Goal: Information Seeking & Learning: Learn about a topic

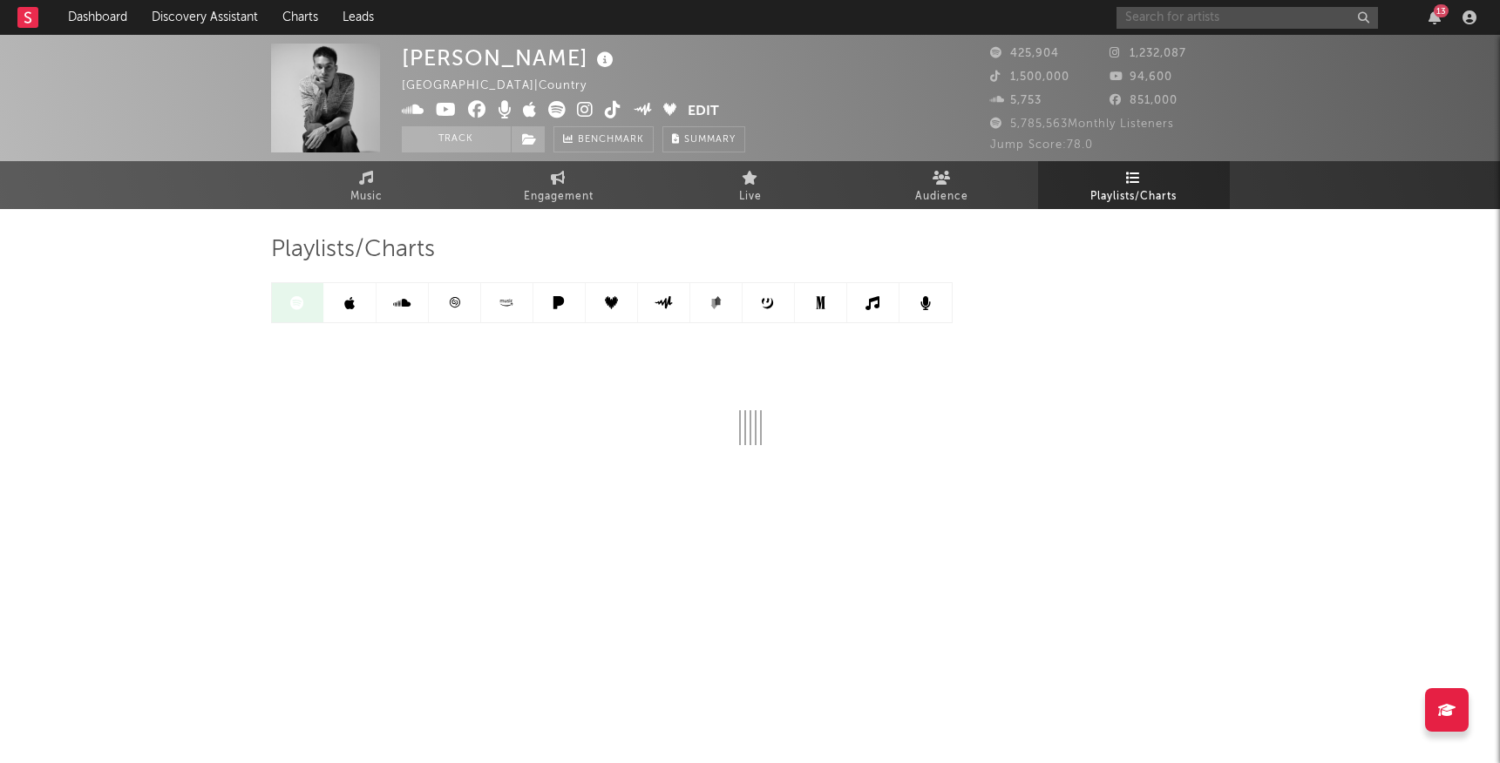
click at [1194, 12] on input "text" at bounding box center [1246, 18] width 261 height 22
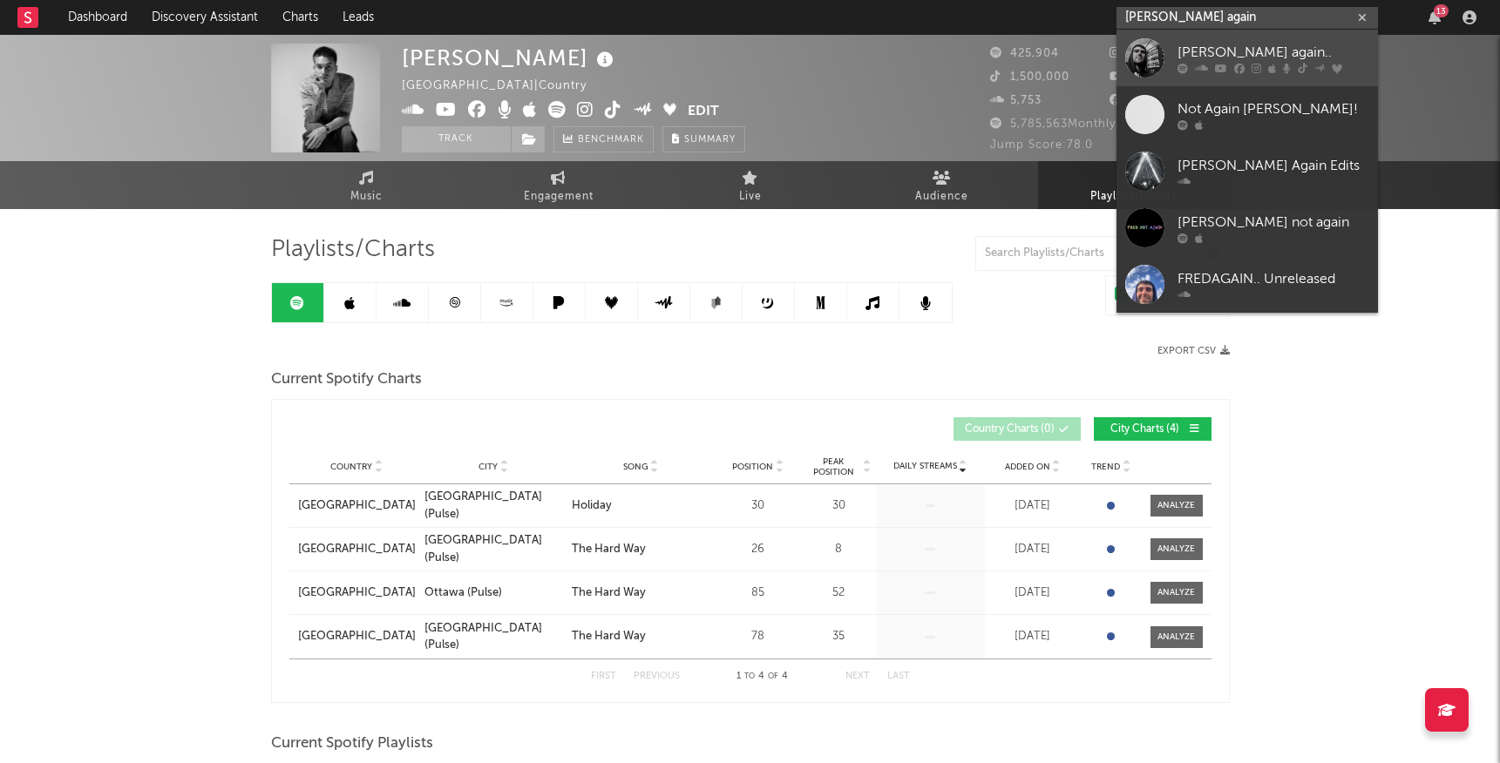
type input "[PERSON_NAME] again"
click at [1160, 51] on div at bounding box center [1144, 57] width 39 height 39
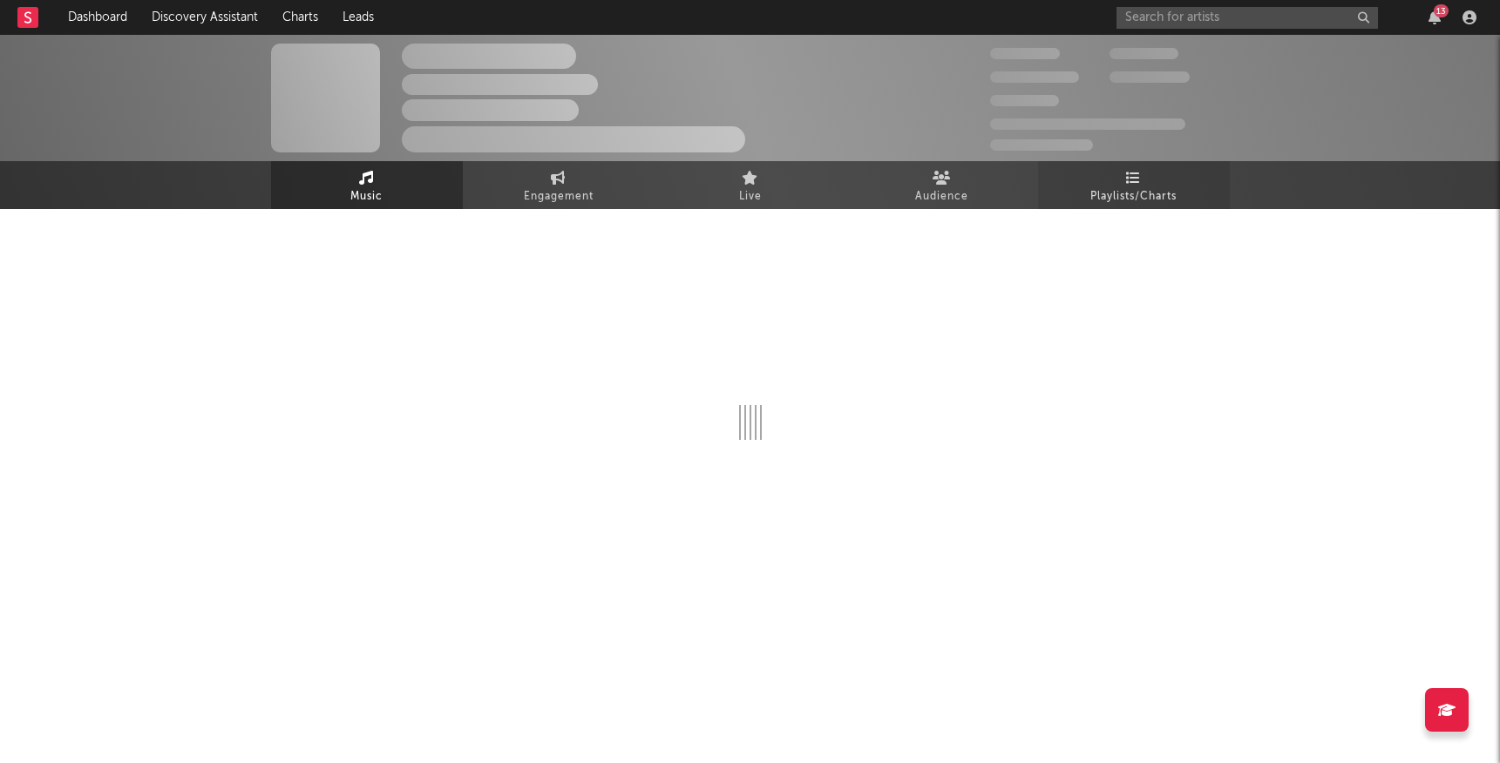
click at [1107, 193] on span "Playlists/Charts" at bounding box center [1133, 196] width 86 height 21
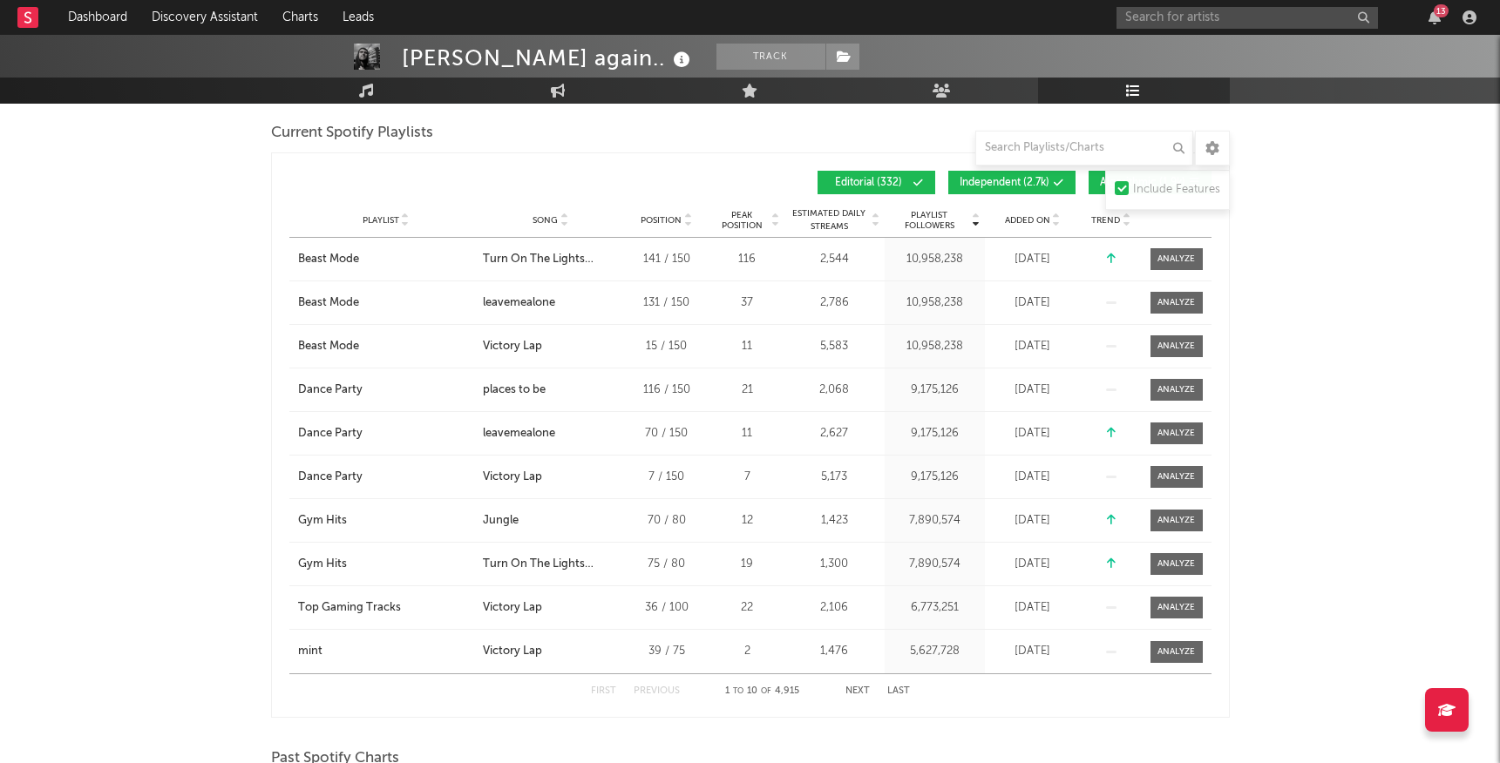
scroll to position [1294, 0]
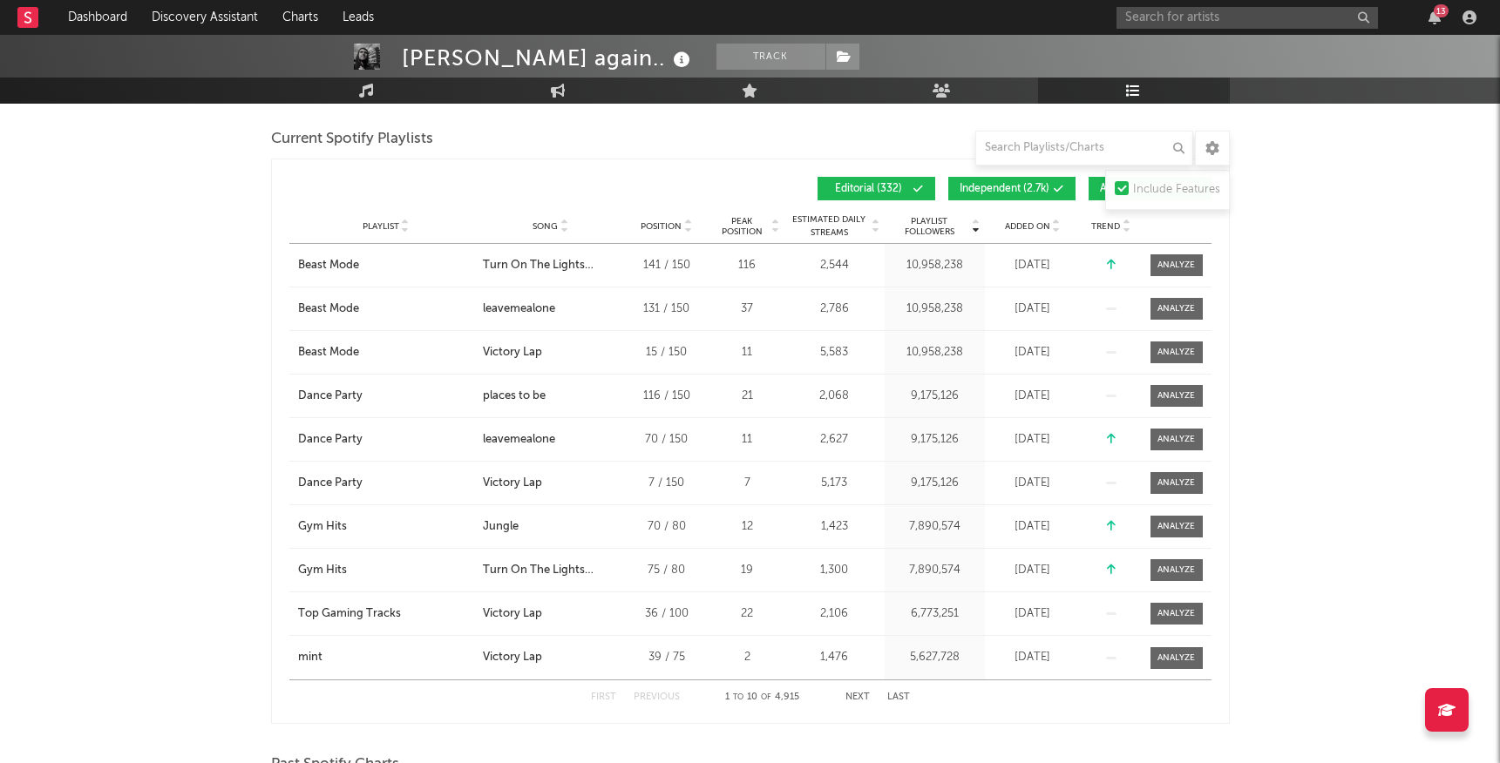
click at [1059, 230] on icon at bounding box center [1056, 230] width 9 height 7
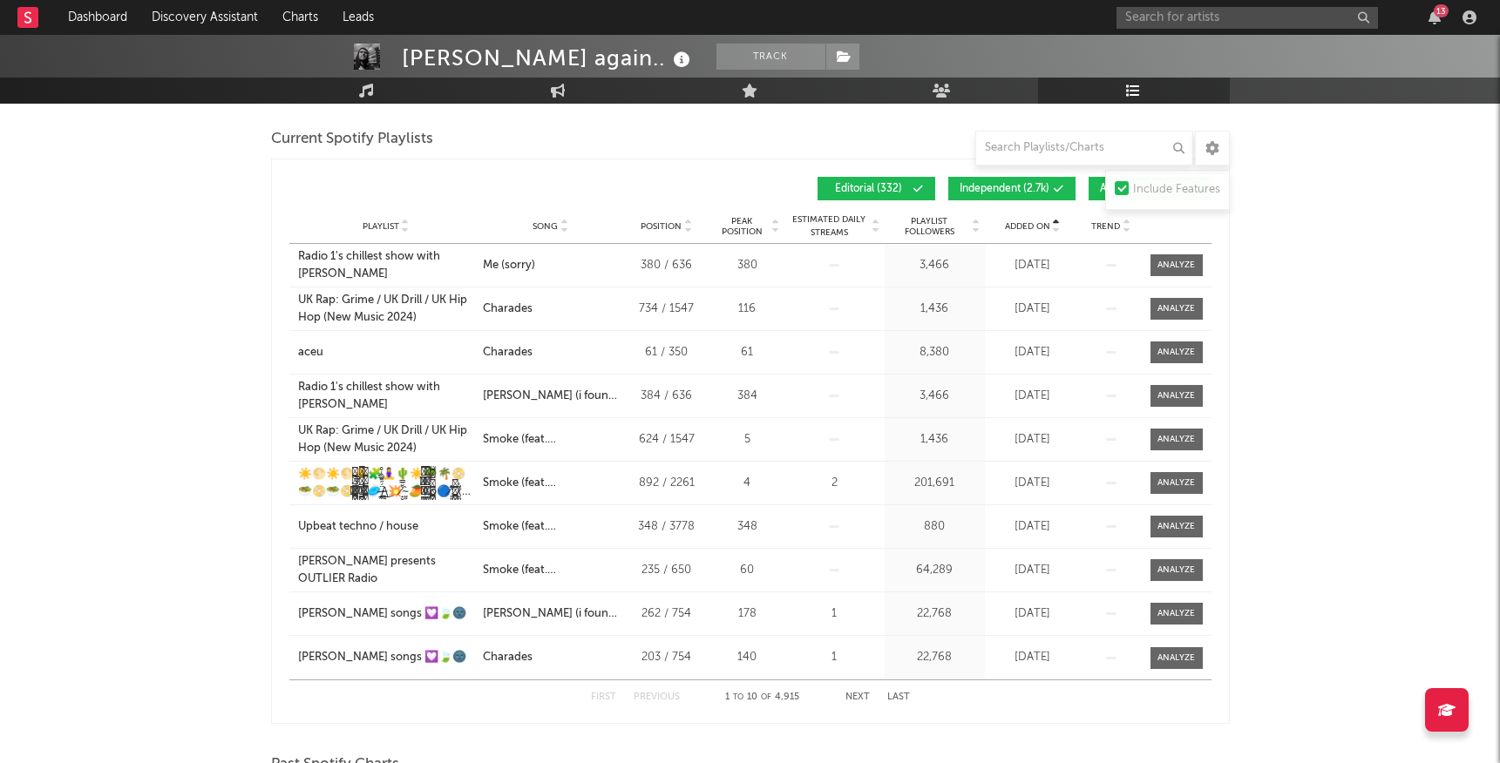
click at [1059, 230] on icon at bounding box center [1056, 230] width 9 height 7
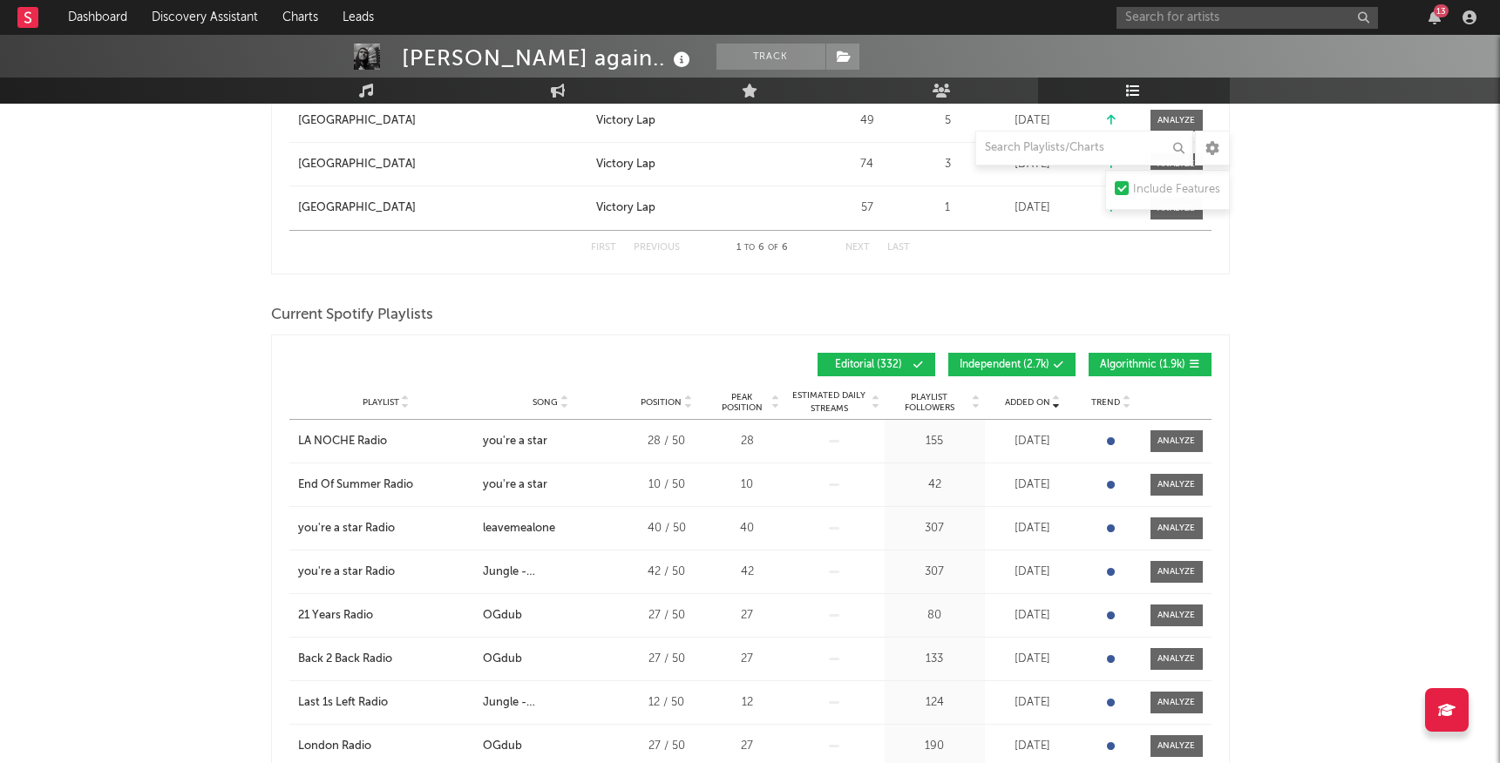
scroll to position [1123, 0]
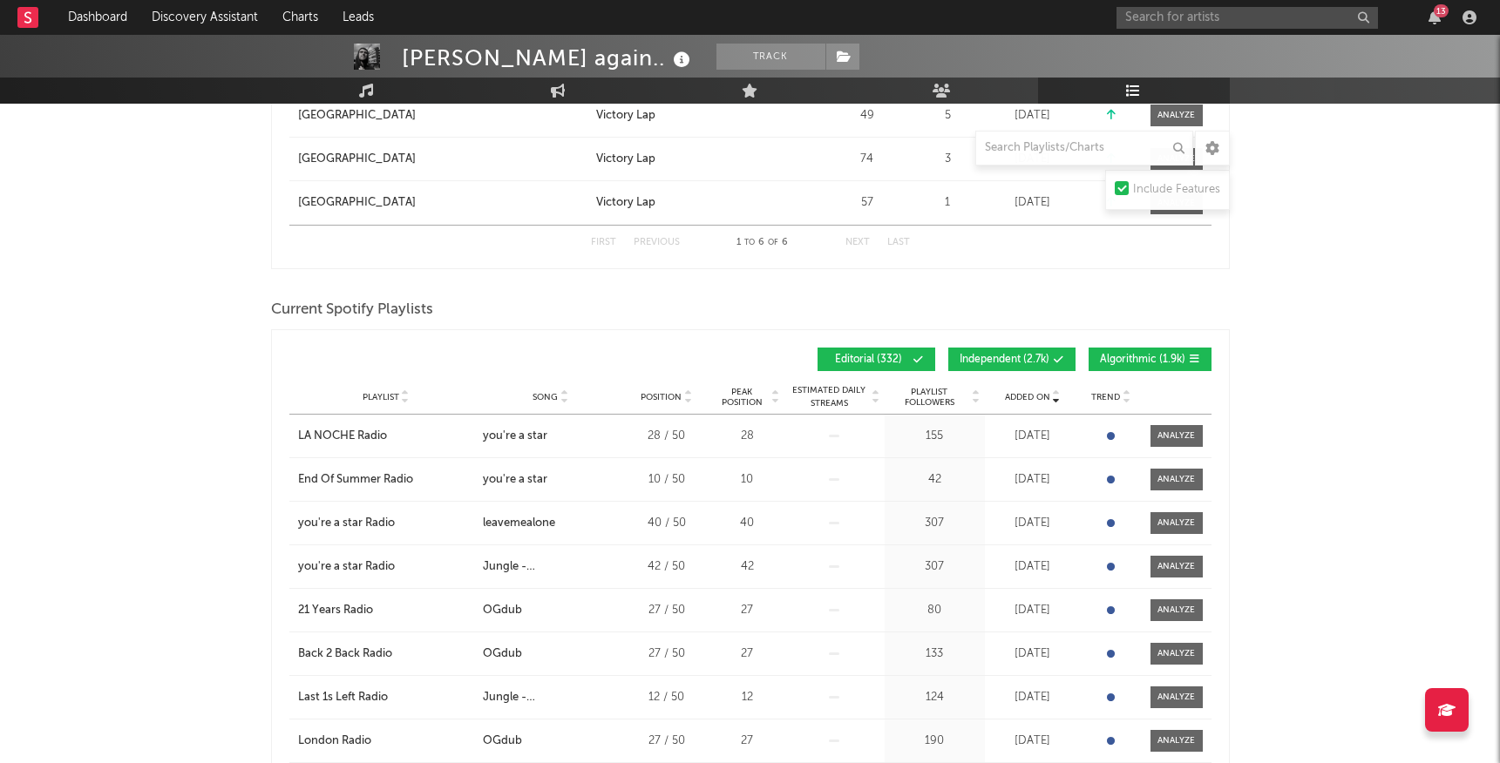
click at [1030, 362] on span "Independent ( 2.7k )" at bounding box center [1004, 360] width 90 height 10
click at [1121, 361] on span "Algorithmic ( 1.9k )" at bounding box center [1142, 360] width 85 height 10
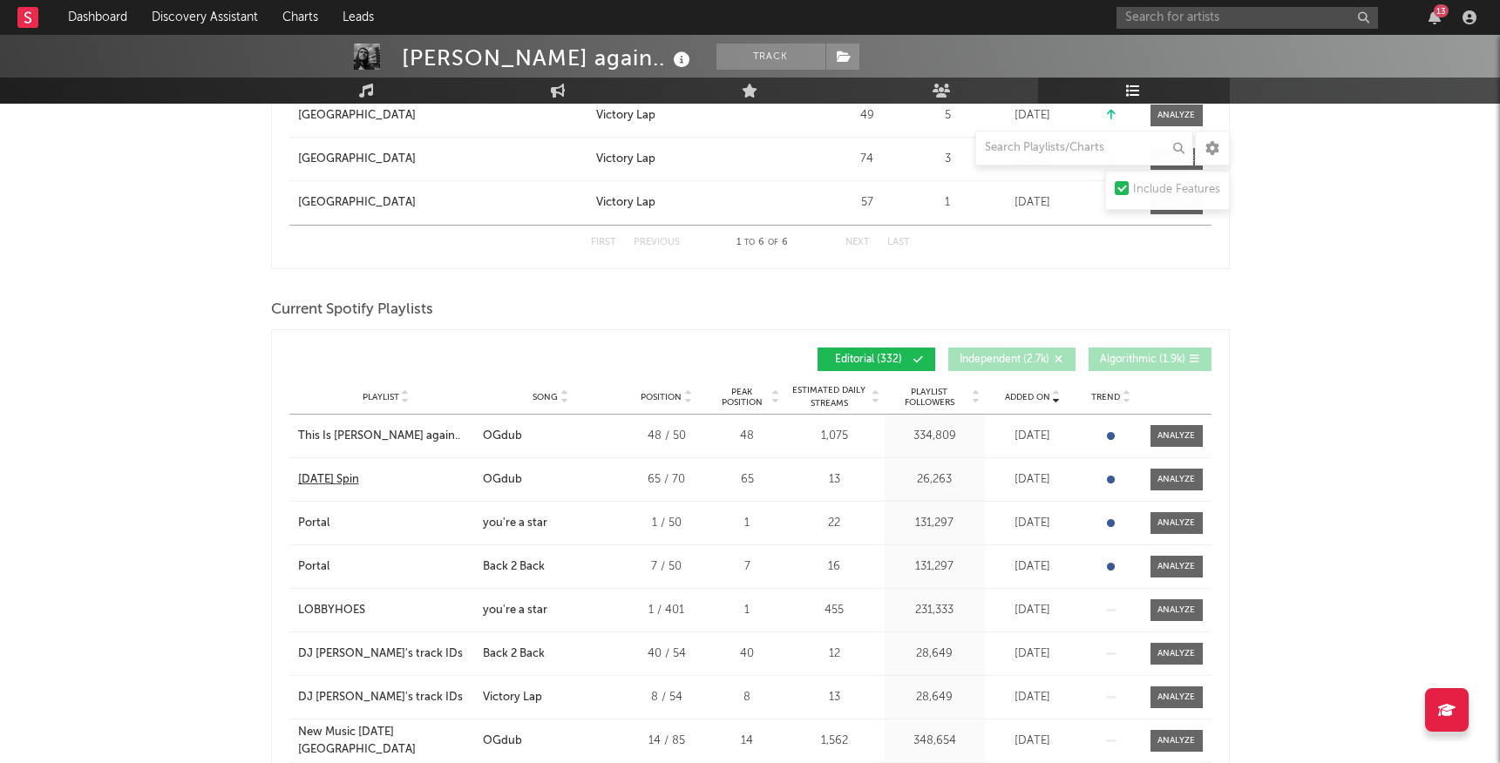
click at [359, 475] on div "[DATE] Spin" at bounding box center [328, 479] width 61 height 17
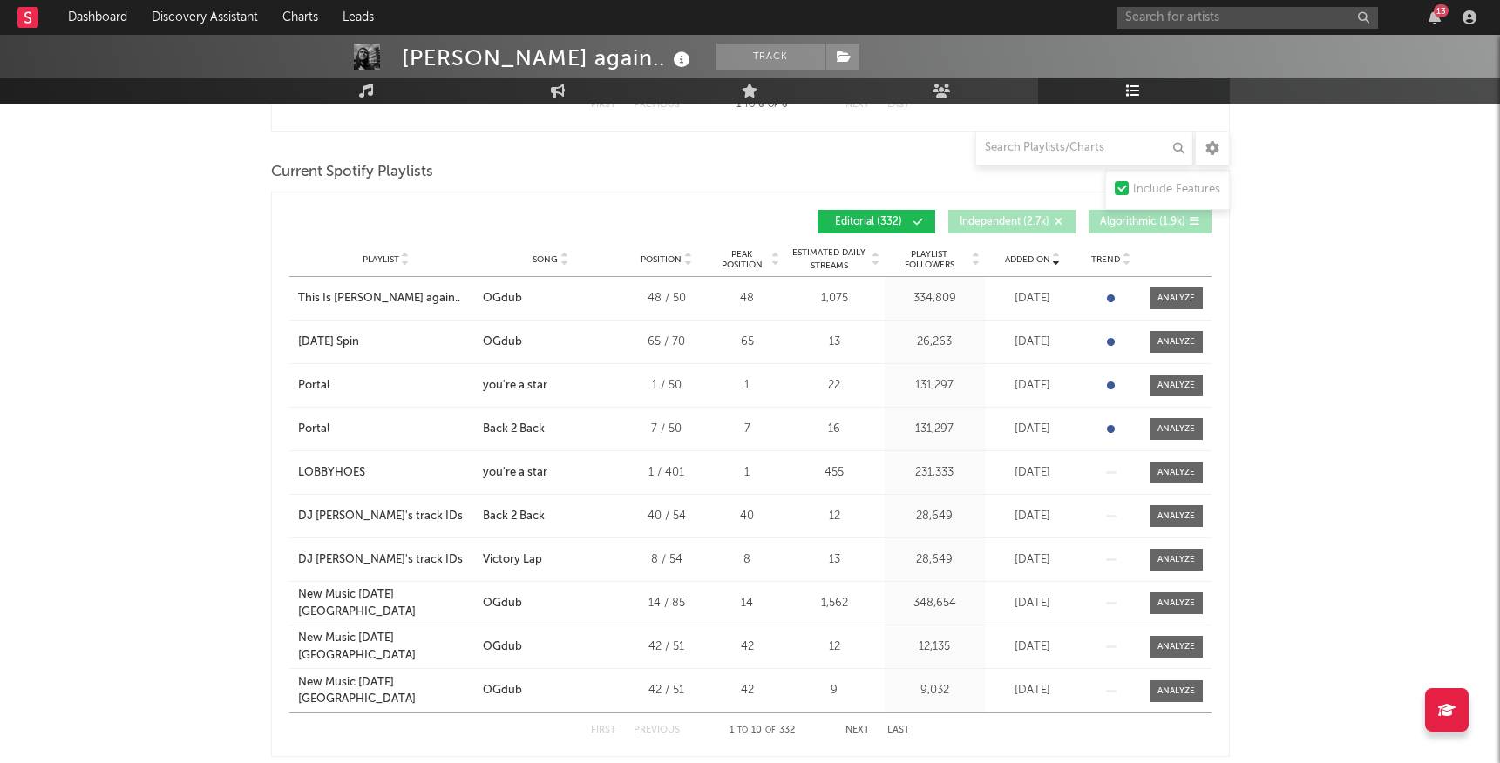
scroll to position [1264, 0]
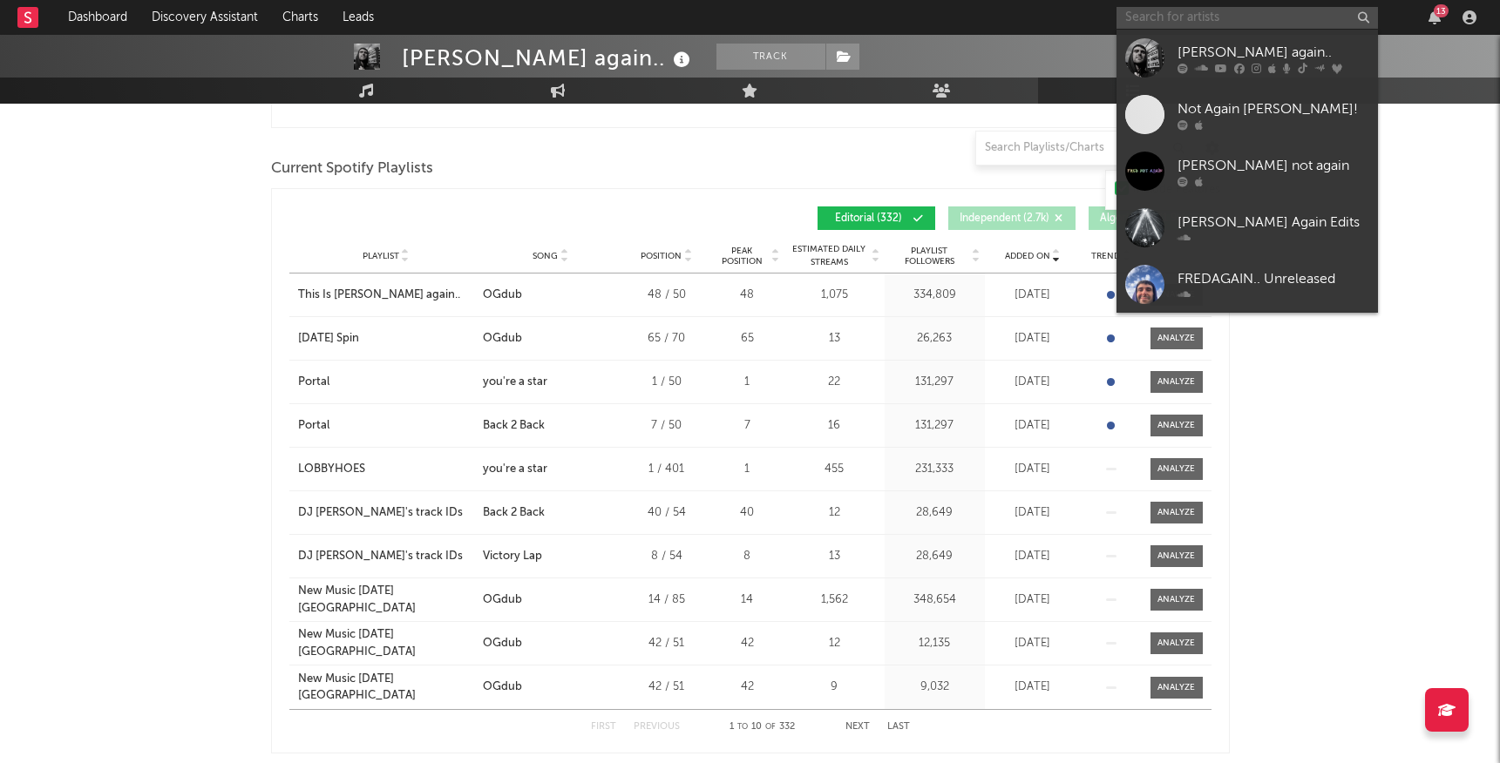
click at [1200, 20] on input "text" at bounding box center [1246, 18] width 261 height 22
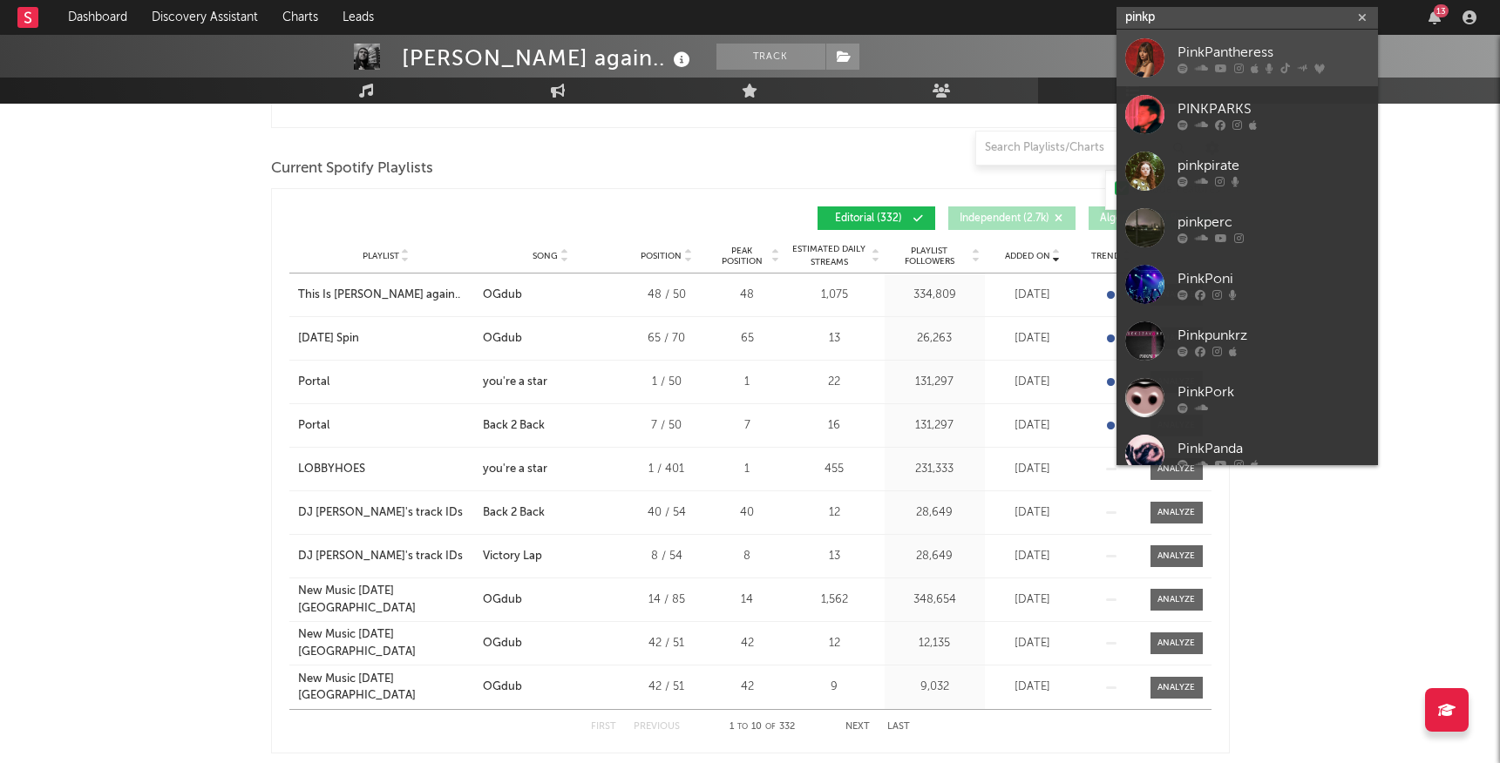
type input "pinkp"
click at [1226, 53] on div "PinkPantheress" at bounding box center [1273, 52] width 192 height 21
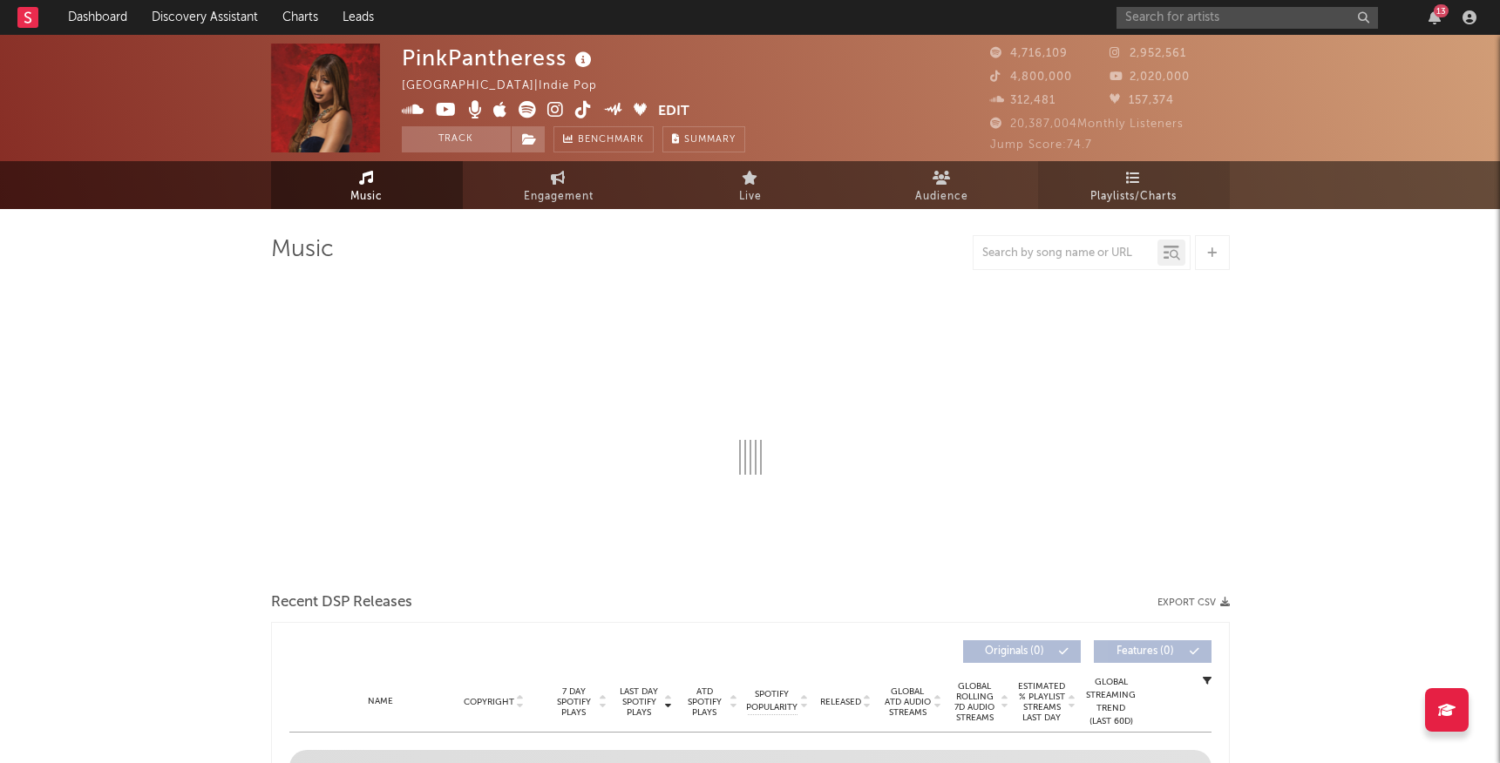
click at [1104, 184] on link "Playlists/Charts" at bounding box center [1134, 185] width 192 height 48
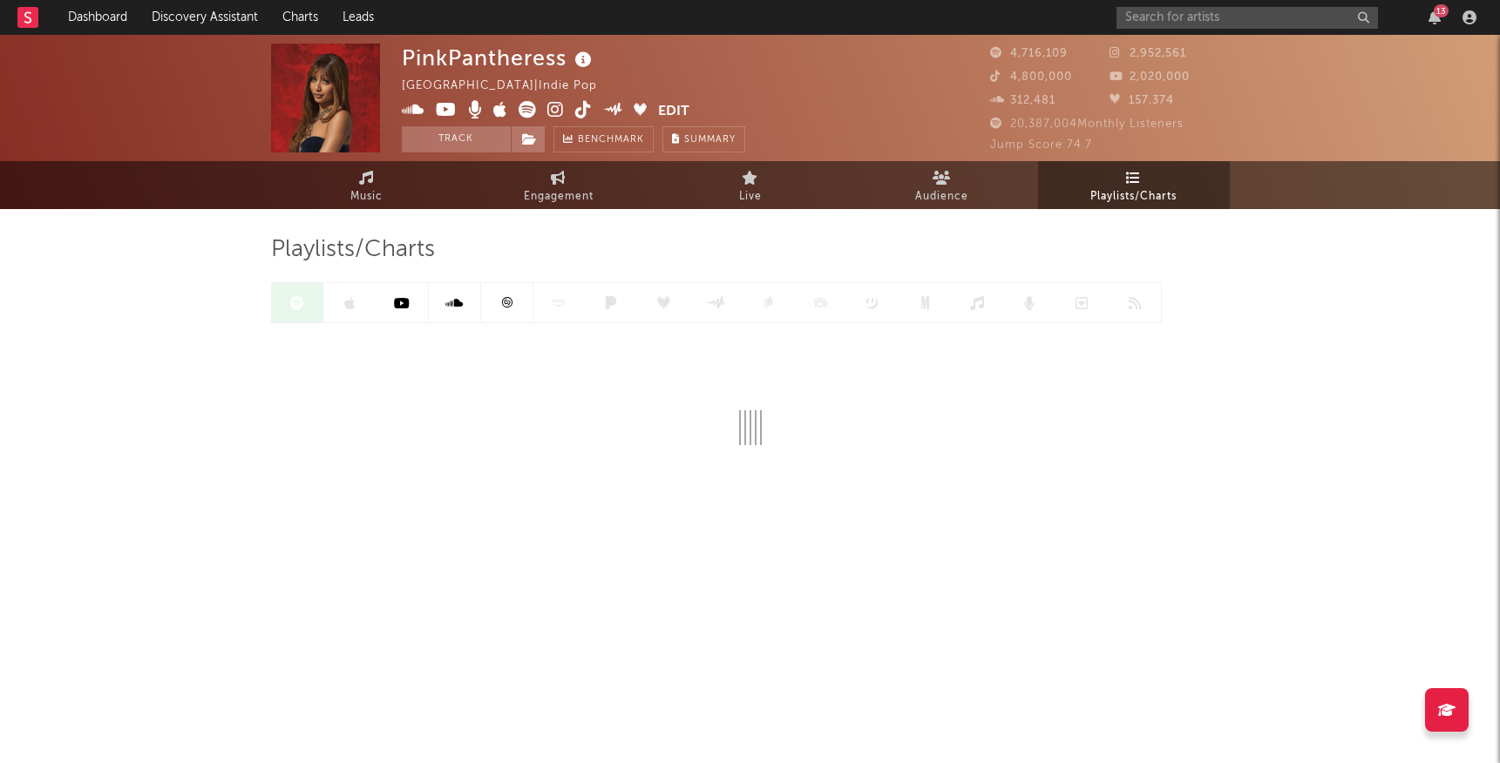
click at [344, 308] on div at bounding box center [716, 302] width 890 height 41
click at [356, 303] on link at bounding box center [350, 302] width 52 height 39
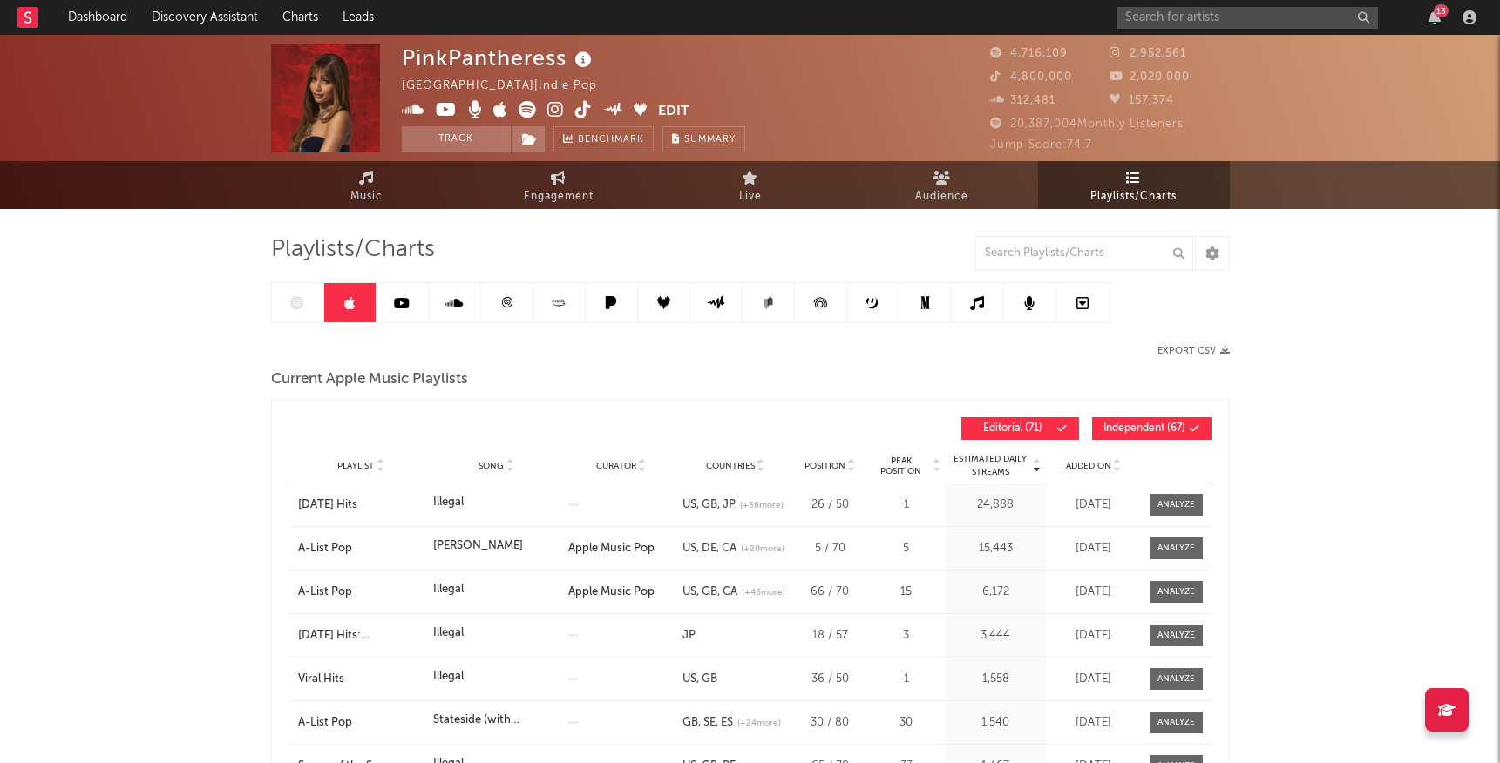
click at [1154, 432] on span "Independent ( 67 )" at bounding box center [1144, 428] width 82 height 10
click at [1114, 469] on icon at bounding box center [1117, 469] width 9 height 7
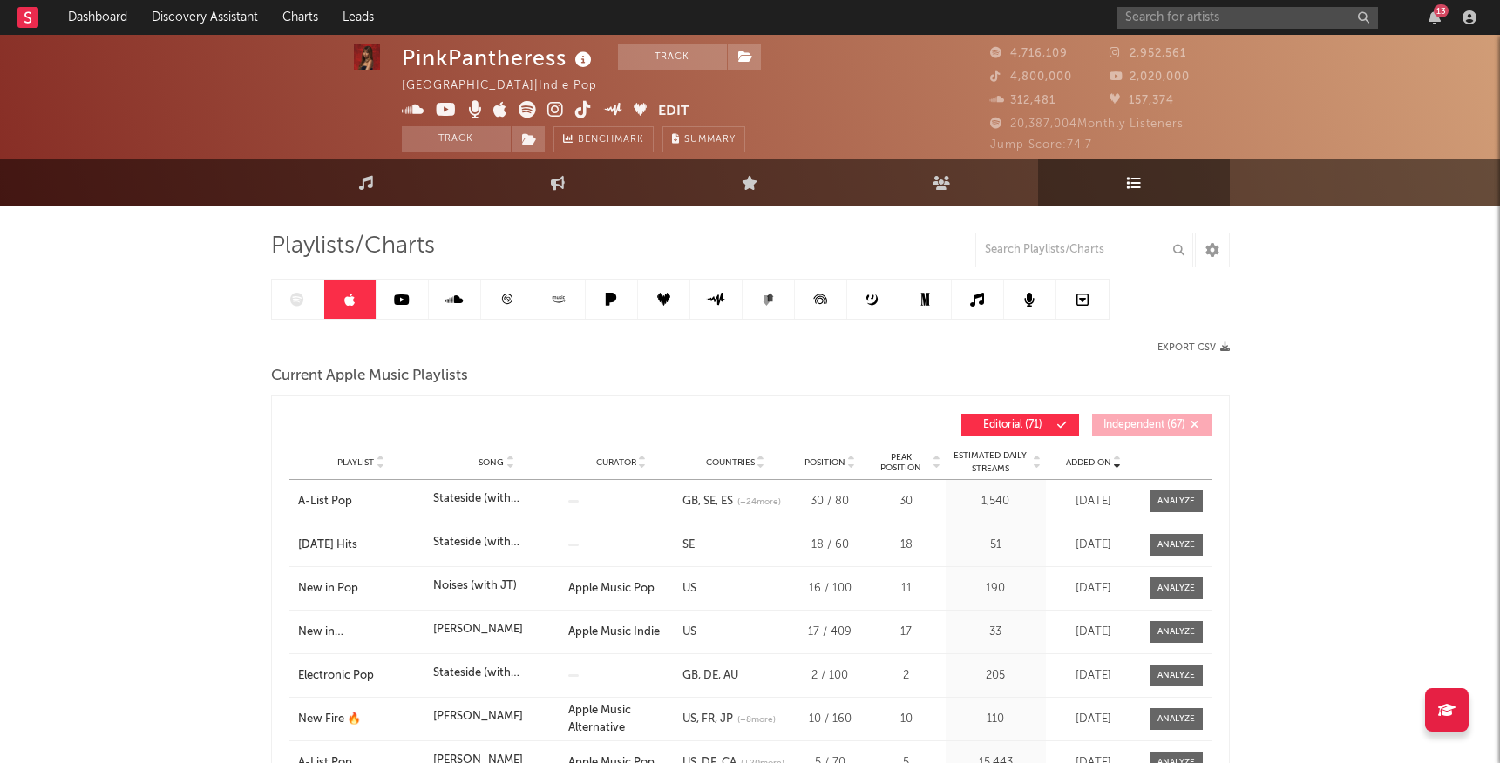
scroll to position [5, 0]
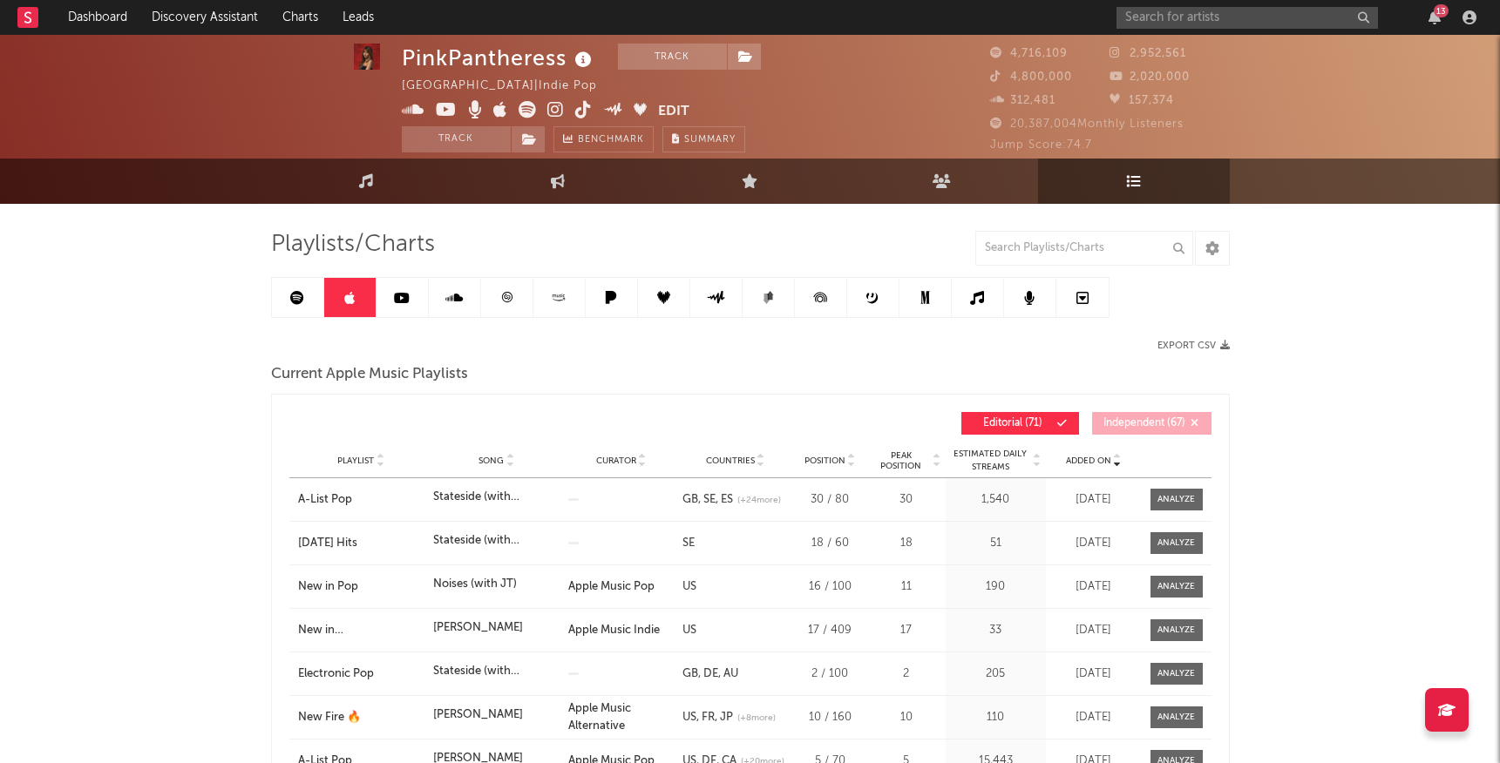
drag, startPoint x: 269, startPoint y: 582, endPoint x: 237, endPoint y: 583, distance: 32.3
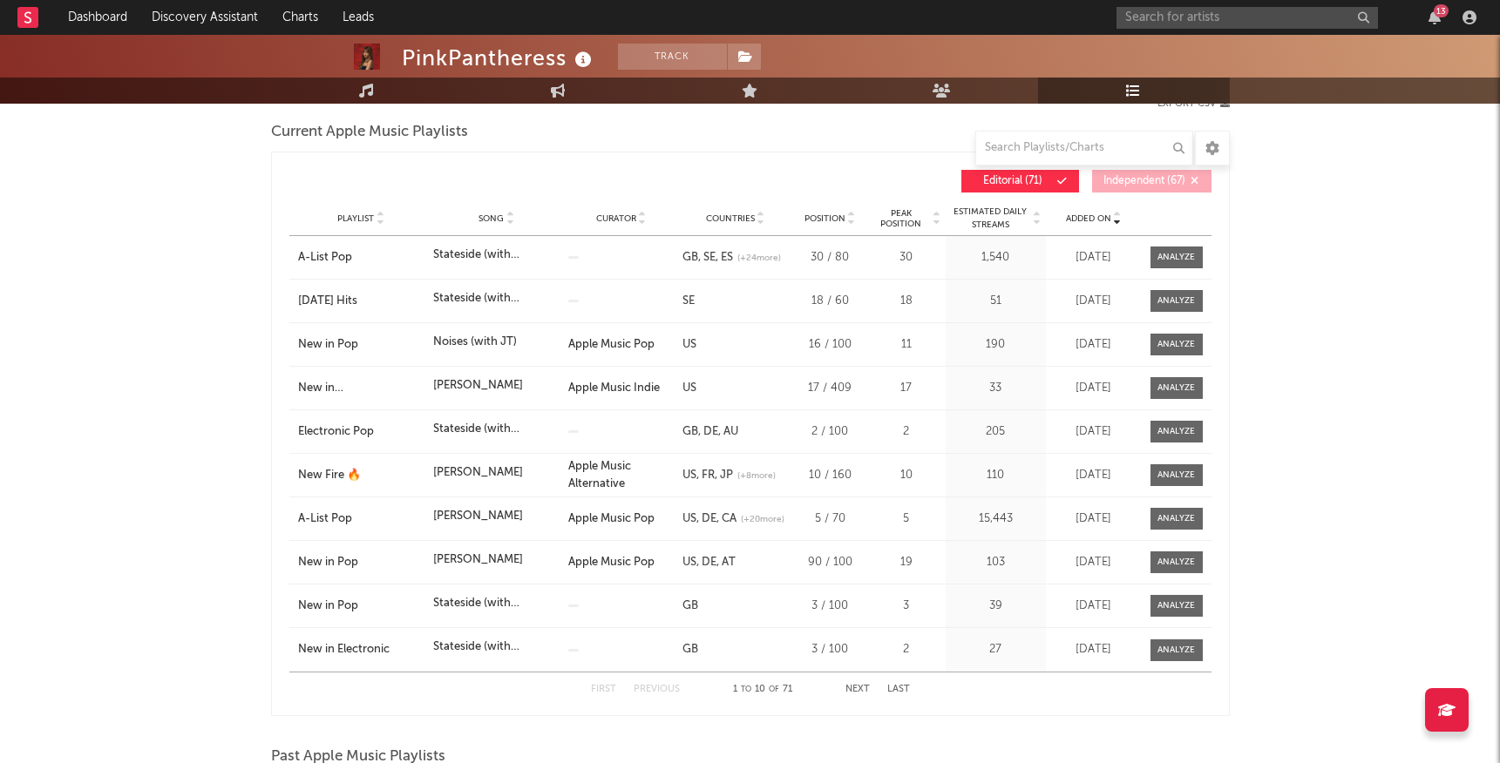
scroll to position [248, 0]
click at [854, 687] on button "Next" at bounding box center [857, 689] width 24 height 10
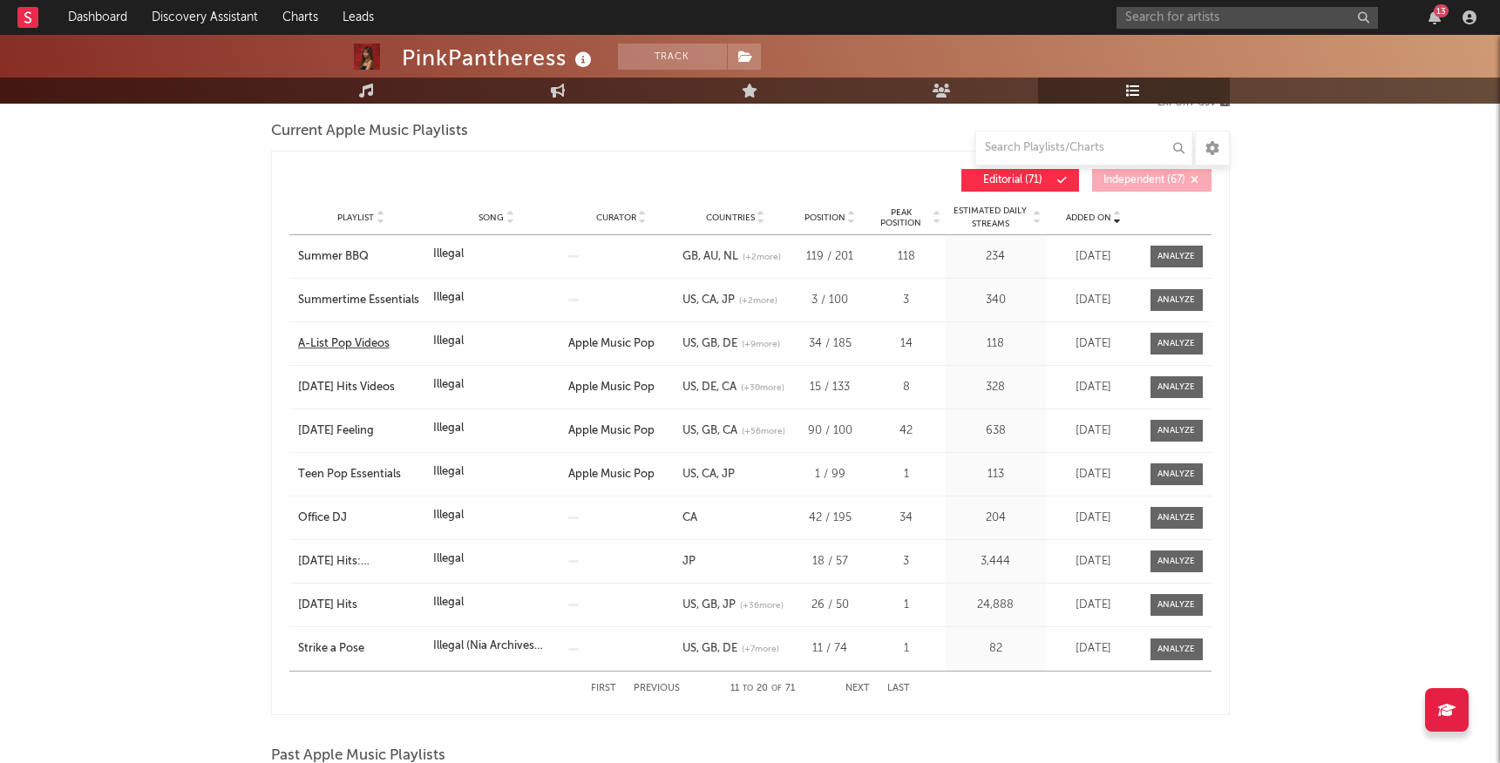
click at [368, 338] on div "A-List Pop Videos" at bounding box center [361, 343] width 126 height 17
